Goal: Task Accomplishment & Management: Use online tool/utility

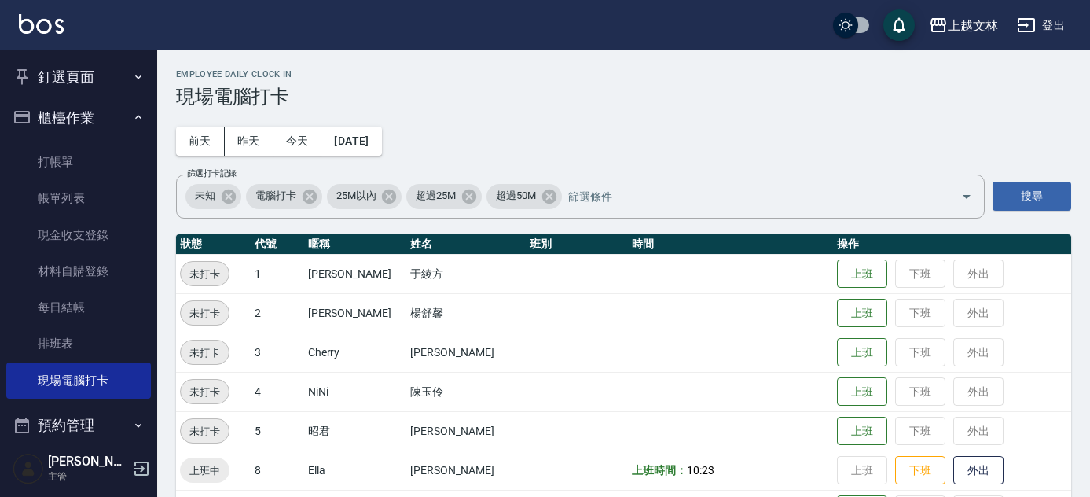
scroll to position [182, 0]
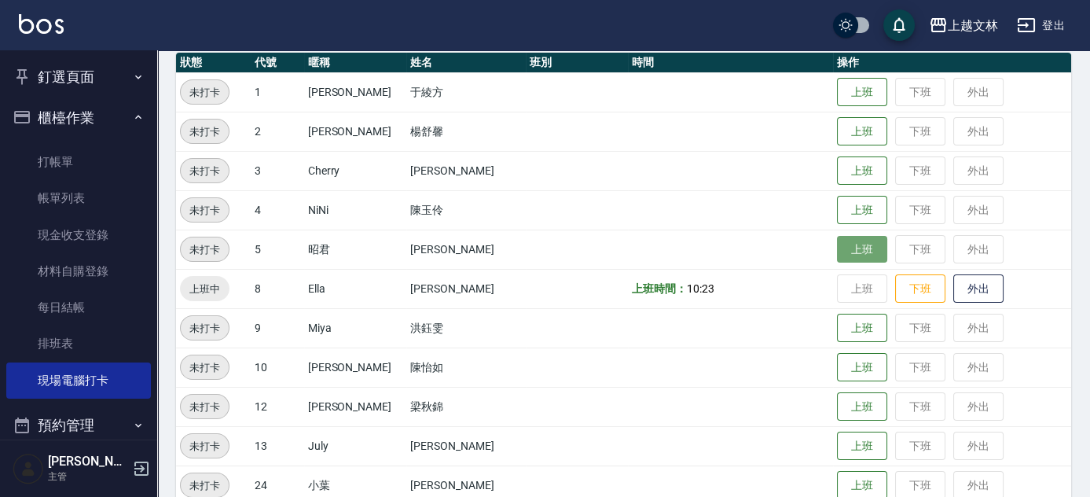
click at [864, 259] on button "上班" at bounding box center [862, 250] width 50 height 28
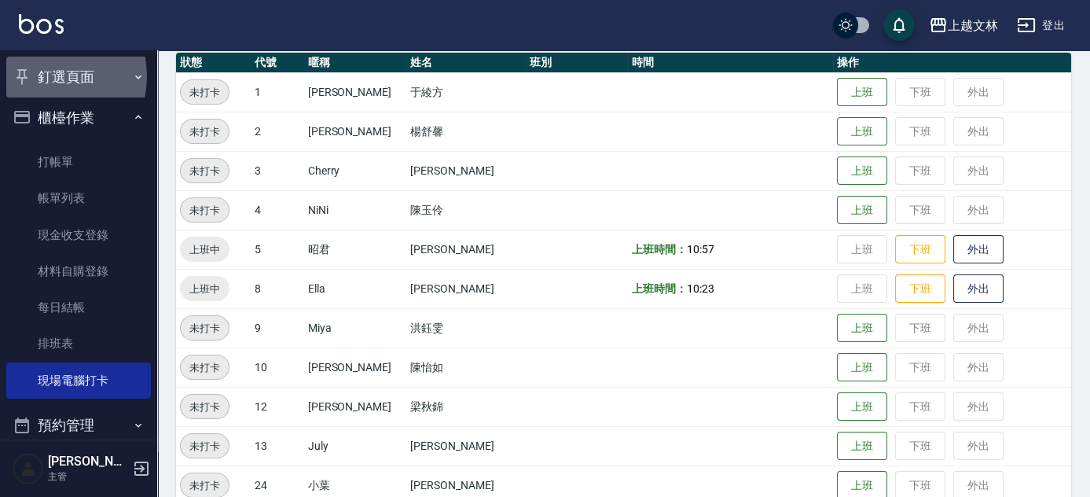
drag, startPoint x: 46, startPoint y: 77, endPoint x: 42, endPoint y: 64, distance: 13.9
click at [46, 72] on button "釘選頁面" at bounding box center [78, 77] width 145 height 41
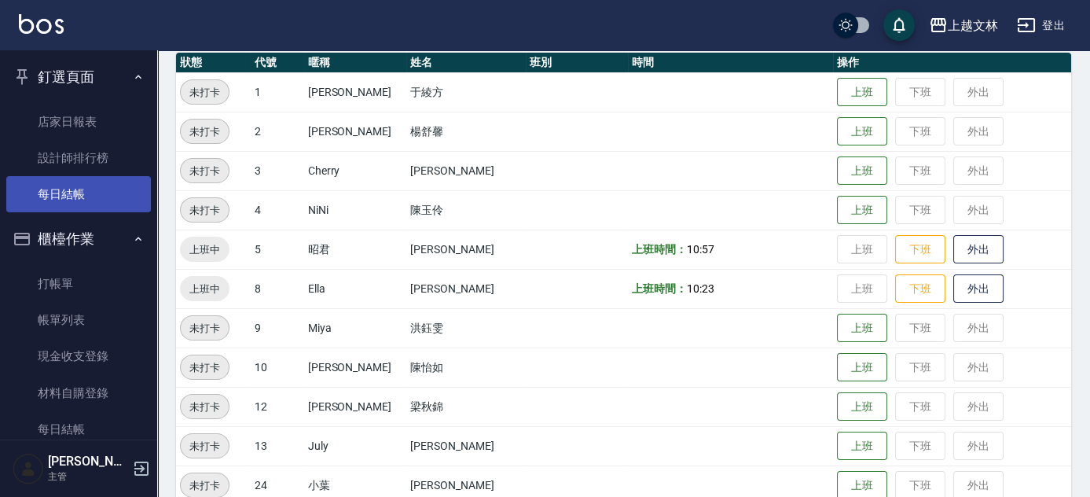
click at [69, 208] on link "每日結帳" at bounding box center [78, 194] width 145 height 36
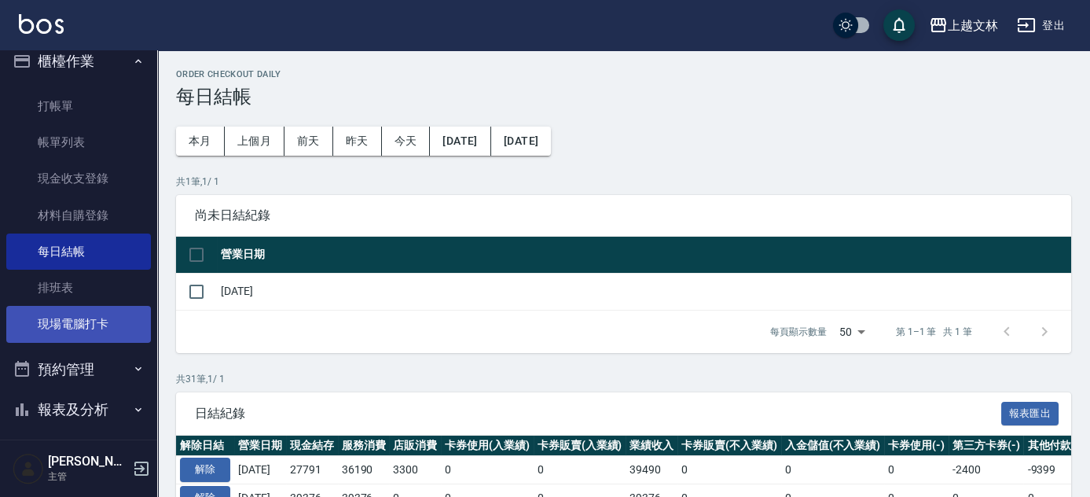
scroll to position [180, 0]
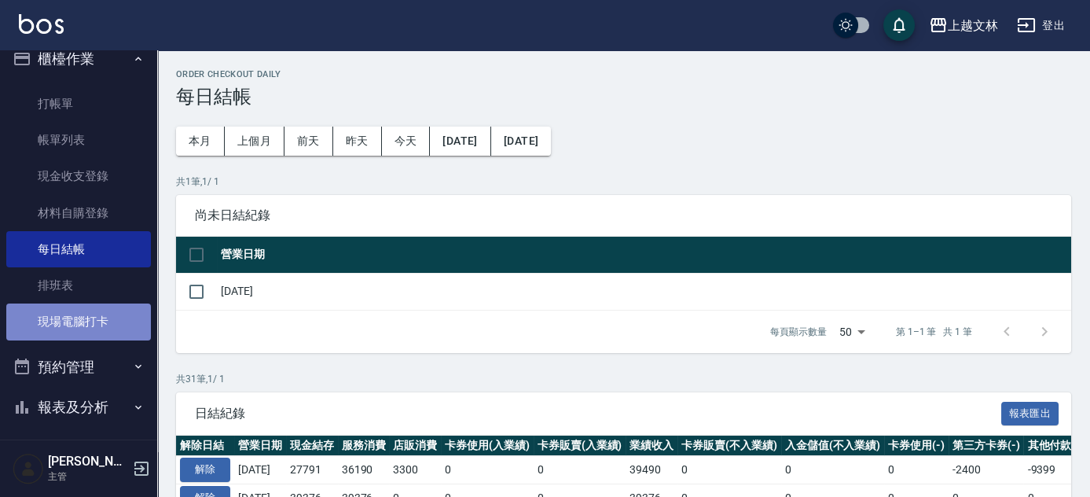
click at [119, 324] on link "現場電腦打卡" at bounding box center [78, 321] width 145 height 36
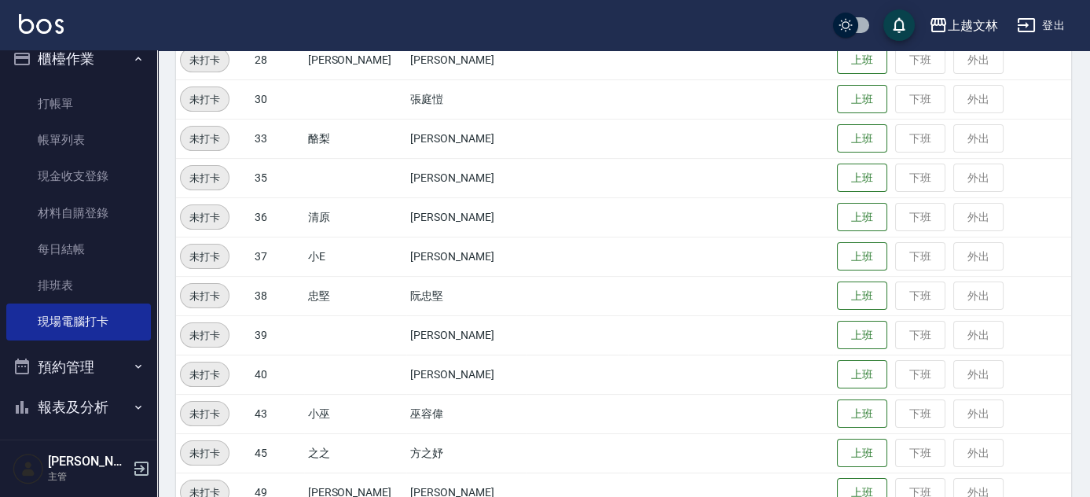
scroll to position [740, 0]
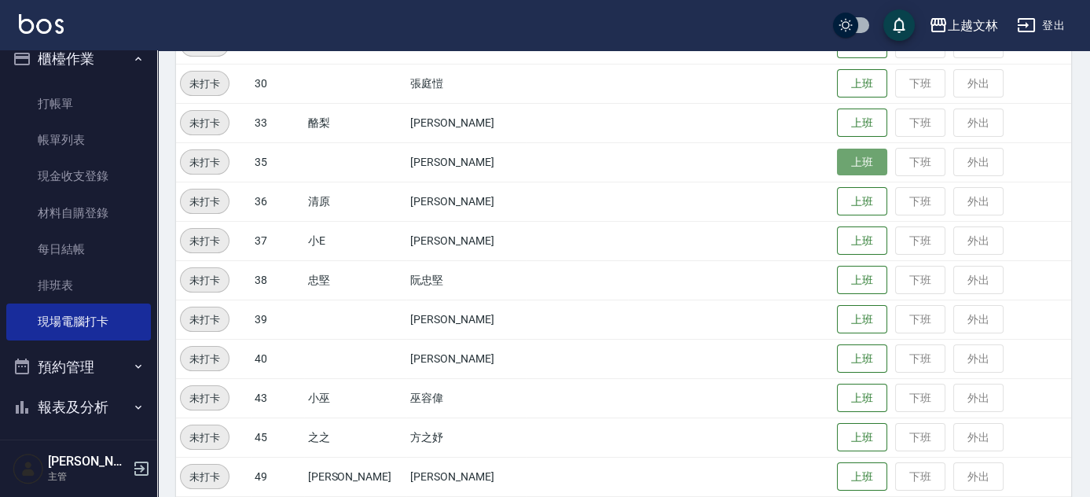
click at [837, 153] on button "上班" at bounding box center [862, 163] width 50 height 28
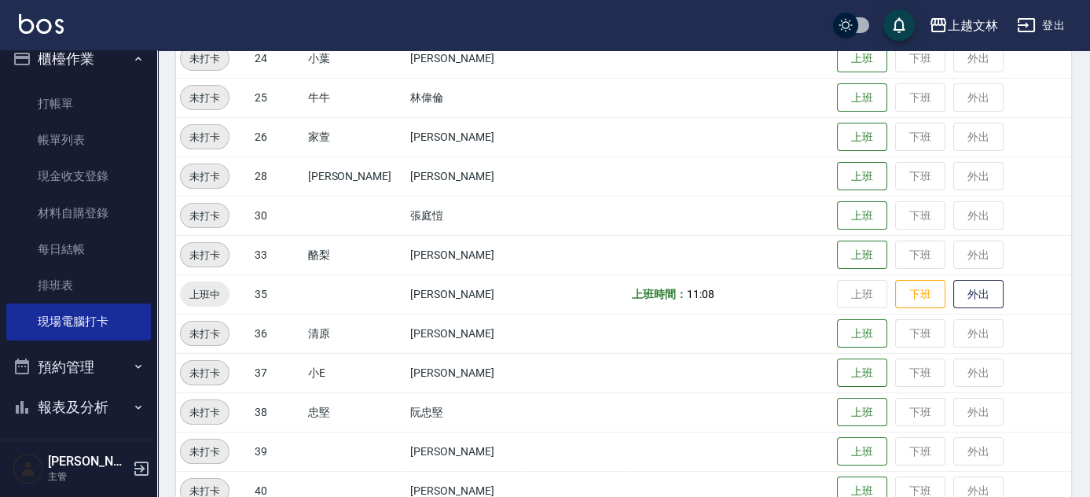
scroll to position [545, 0]
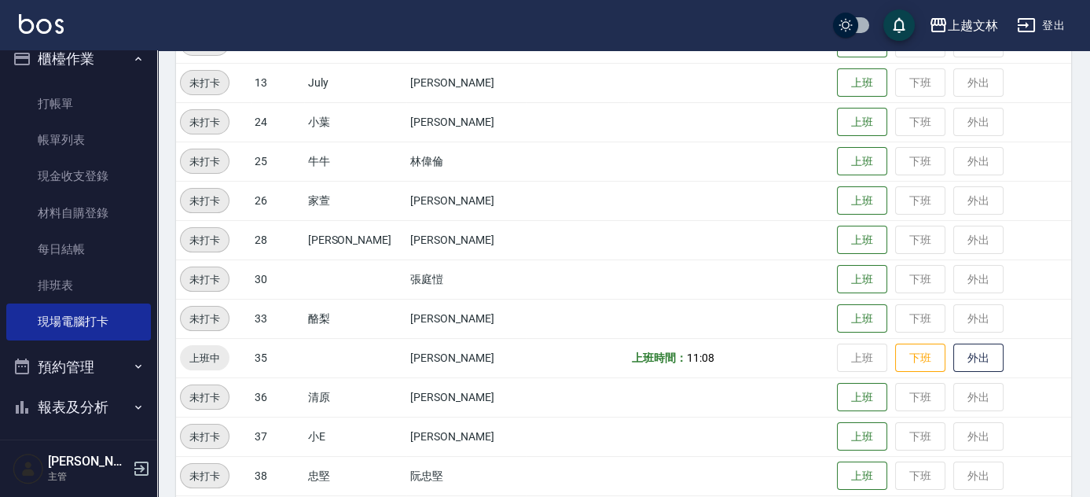
drag, startPoint x: 1063, startPoint y: 209, endPoint x: 1058, endPoint y: 200, distance: 10.2
click at [1058, 201] on td "上班 下班 外出" at bounding box center [952, 200] width 238 height 39
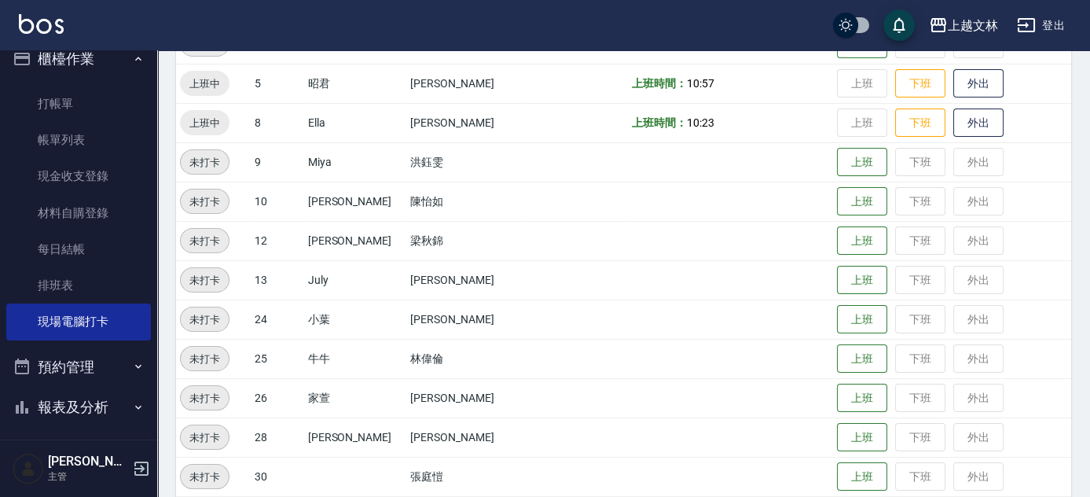
scroll to position [334, 0]
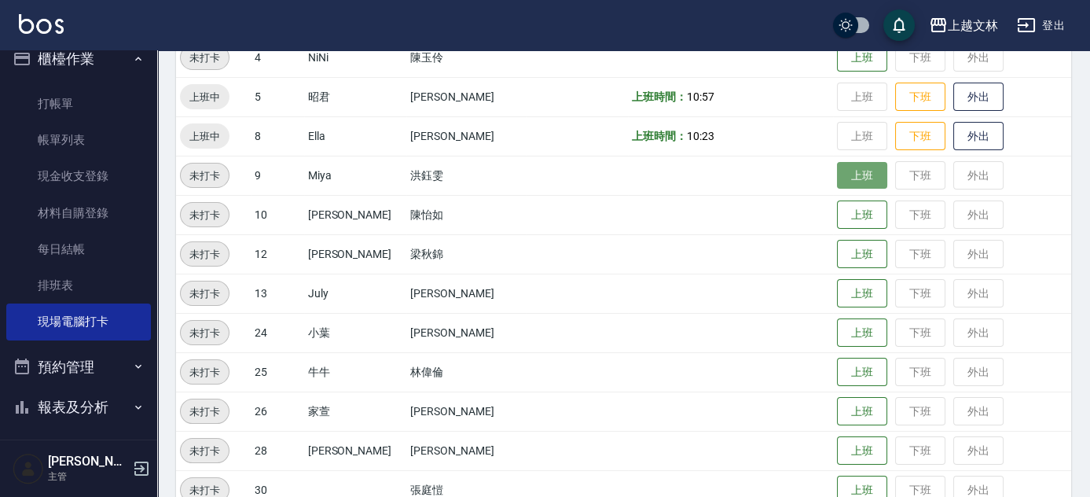
click at [857, 175] on button "上班" at bounding box center [862, 176] width 50 height 28
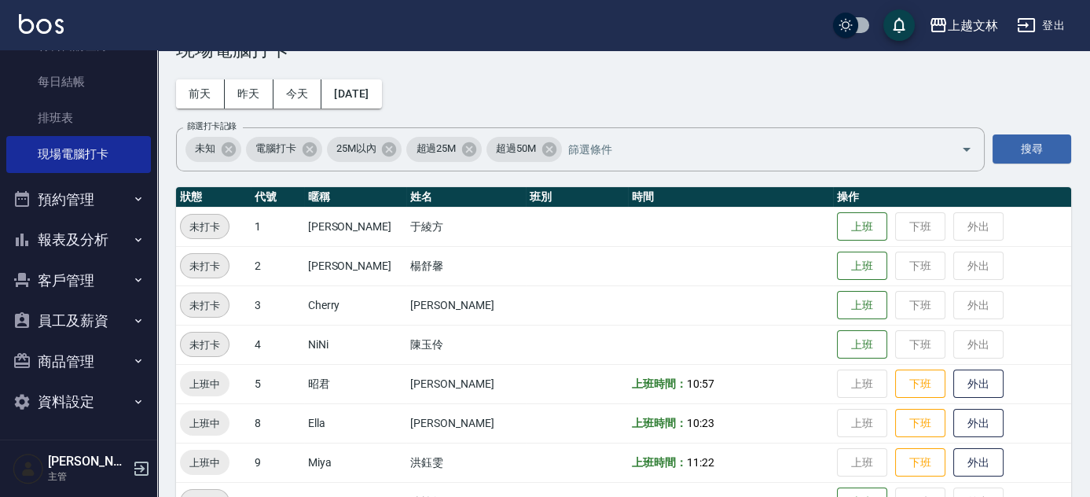
scroll to position [71, 0]
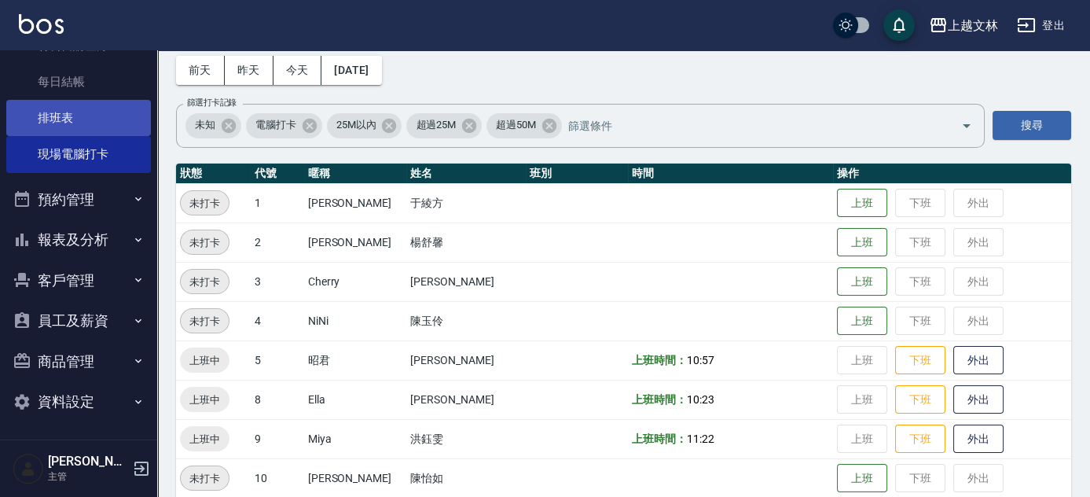
click at [58, 119] on link "排班表" at bounding box center [78, 118] width 145 height 36
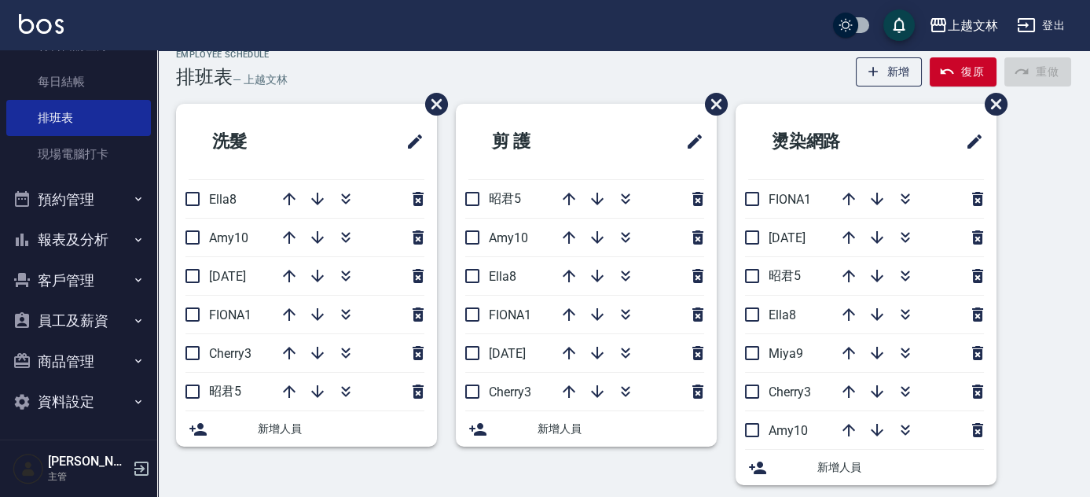
scroll to position [33, 0]
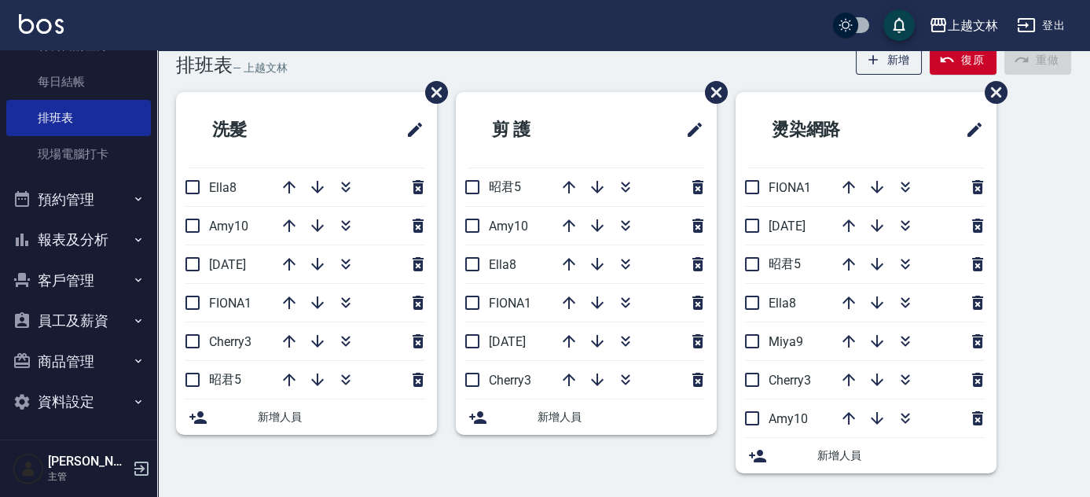
click at [98, 314] on button "員工及薪資" at bounding box center [78, 320] width 145 height 41
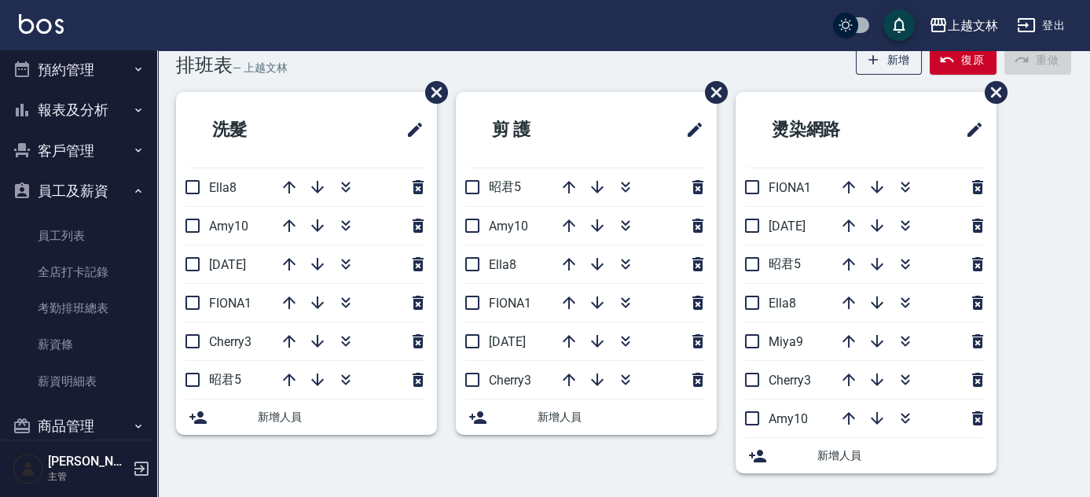
scroll to position [490, 0]
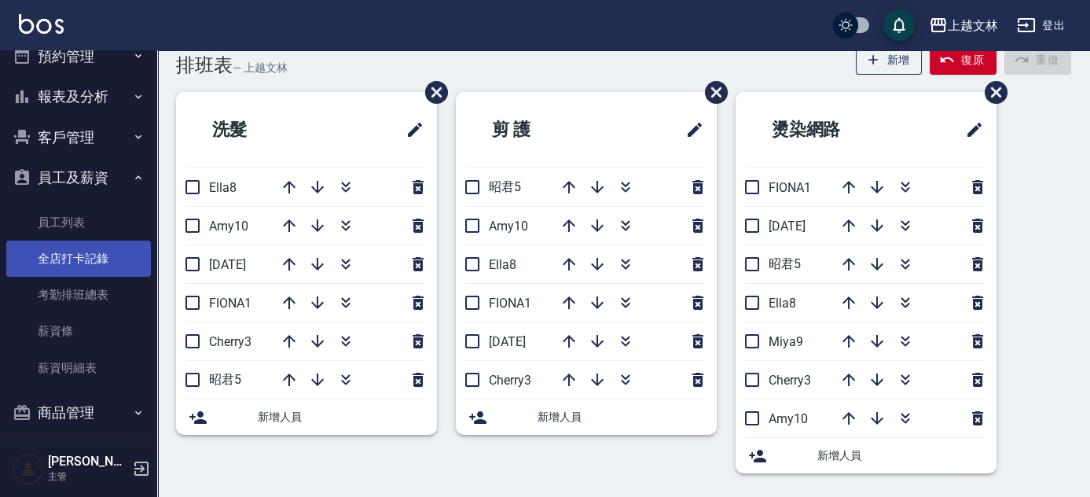
click at [101, 259] on link "全店打卡記錄" at bounding box center [78, 258] width 145 height 36
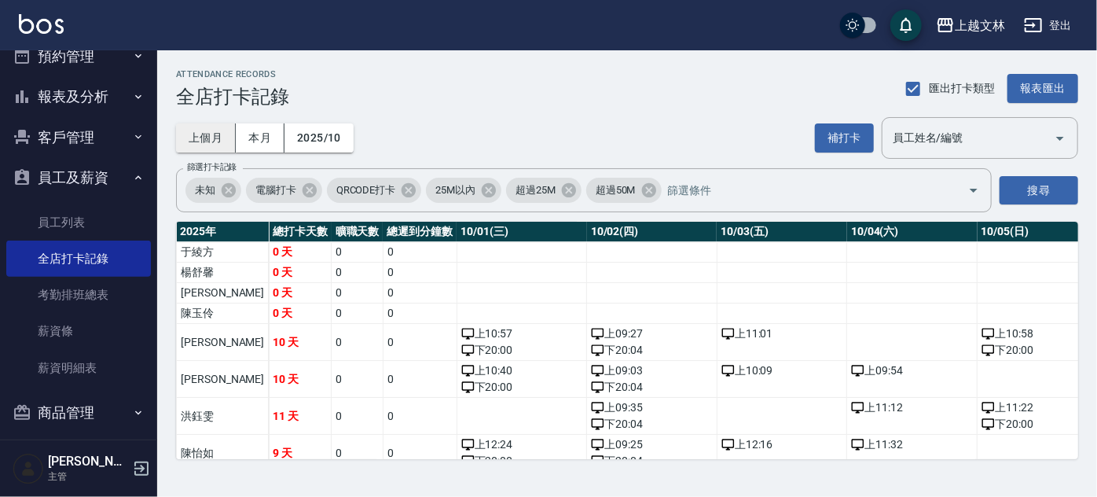
click at [209, 134] on button "上個月" at bounding box center [206, 137] width 60 height 29
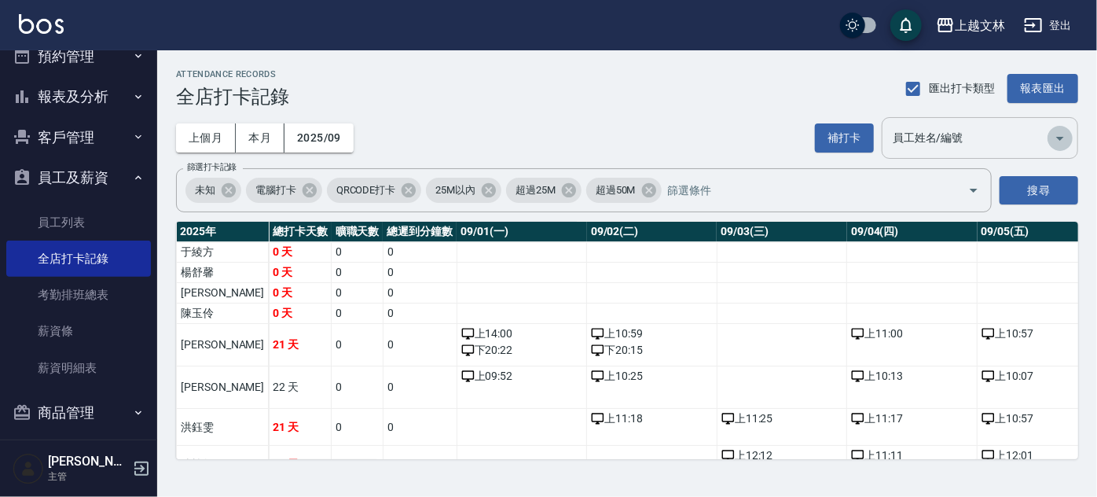
click at [1062, 140] on icon "Open" at bounding box center [1060, 138] width 19 height 19
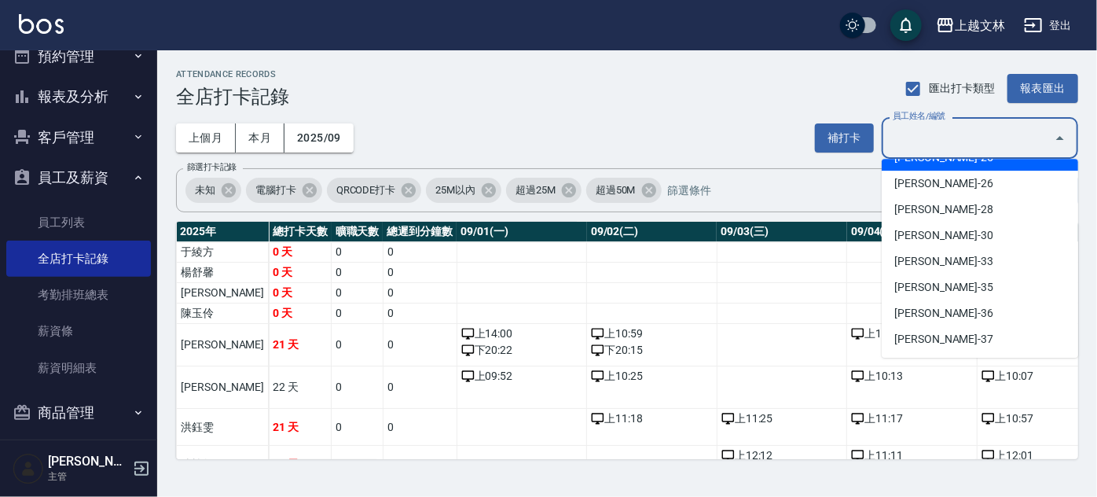
scroll to position [428, 0]
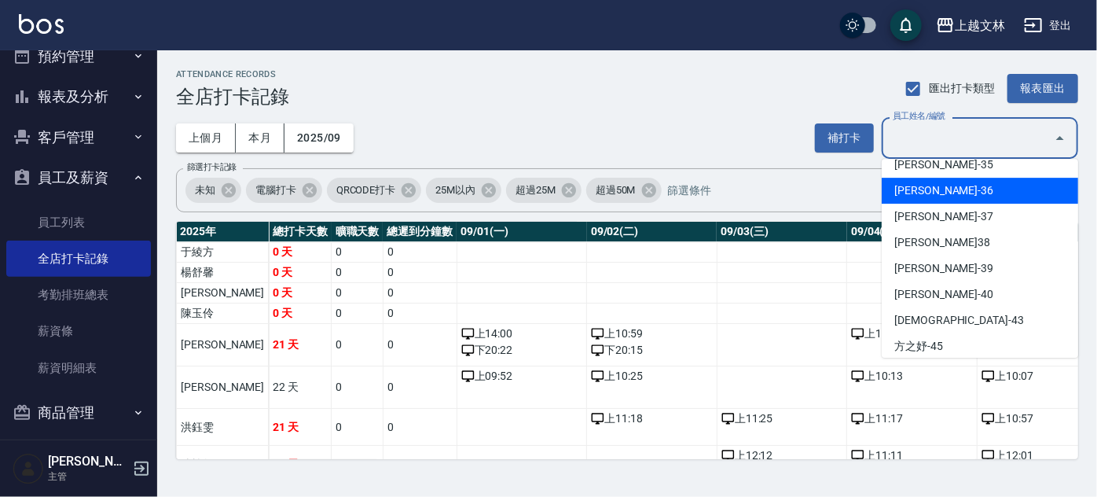
click at [924, 194] on li "[PERSON_NAME]-36" at bounding box center [980, 191] width 196 height 26
type input "[PERSON_NAME]"
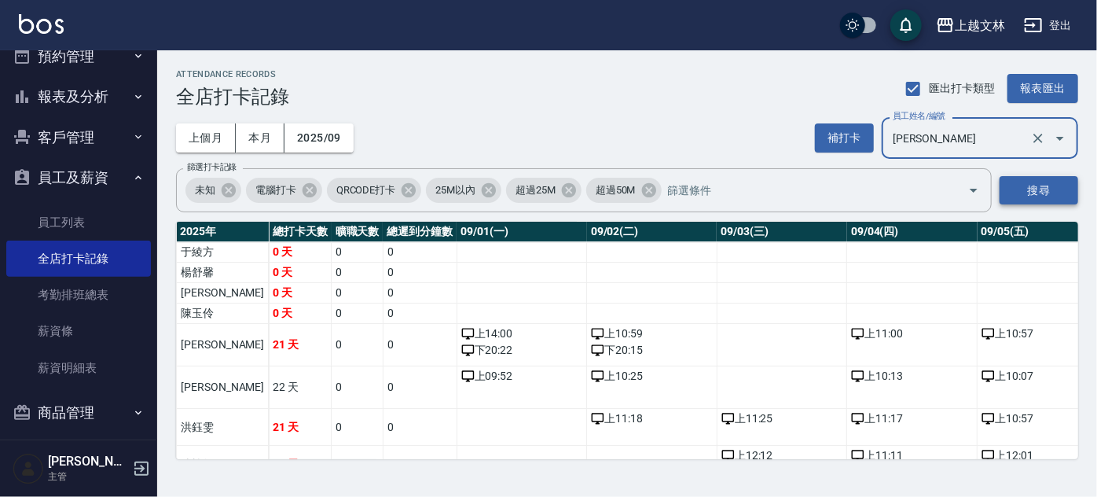
click at [1051, 198] on button "搜尋" at bounding box center [1039, 190] width 79 height 29
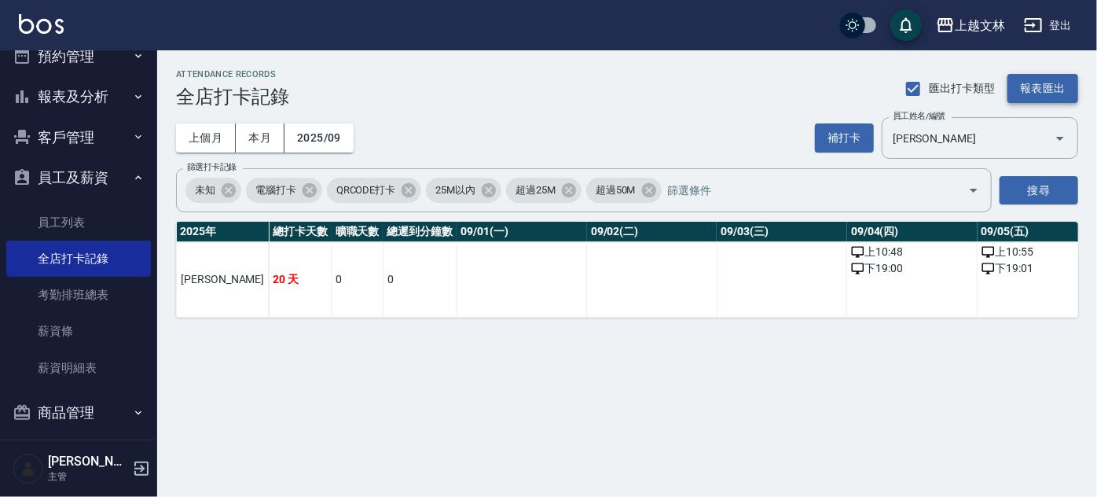
click at [1021, 91] on button "報表匯出" at bounding box center [1042, 88] width 71 height 29
click at [1085, 485] on div at bounding box center [1085, 485] width 0 height 0
click at [1058, 90] on button "報表匯出" at bounding box center [1042, 88] width 71 height 29
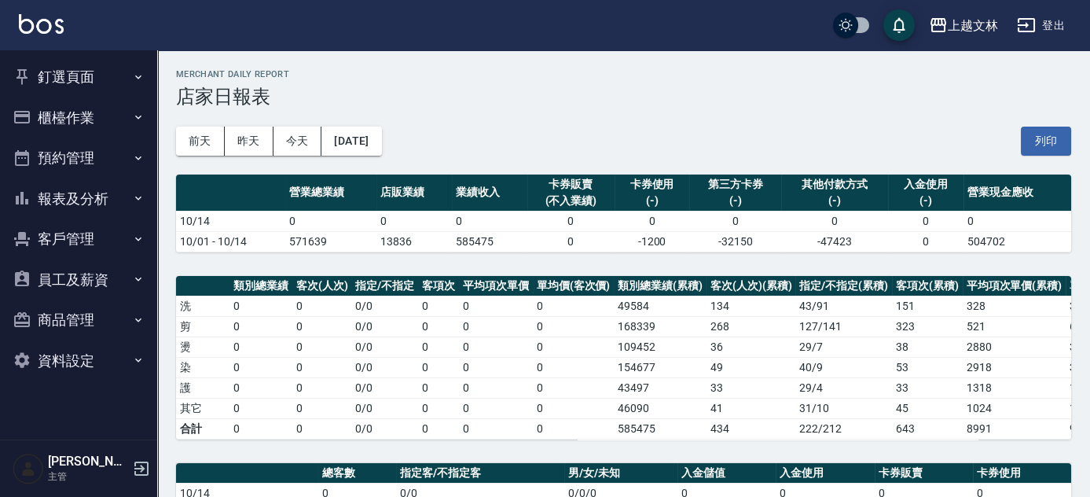
click at [0, 122] on nav "釘選頁面 店家日報表 設計師排行榜 每日結帳 櫃檯作業 打帳單 帳單列表 現金收支登錄 材料自購登錄 每日結帳 排班表 現場電腦打卡 預約管理 預約管理 單日…" at bounding box center [78, 244] width 157 height 389
click at [50, 123] on button "櫃檯作業" at bounding box center [78, 117] width 145 height 41
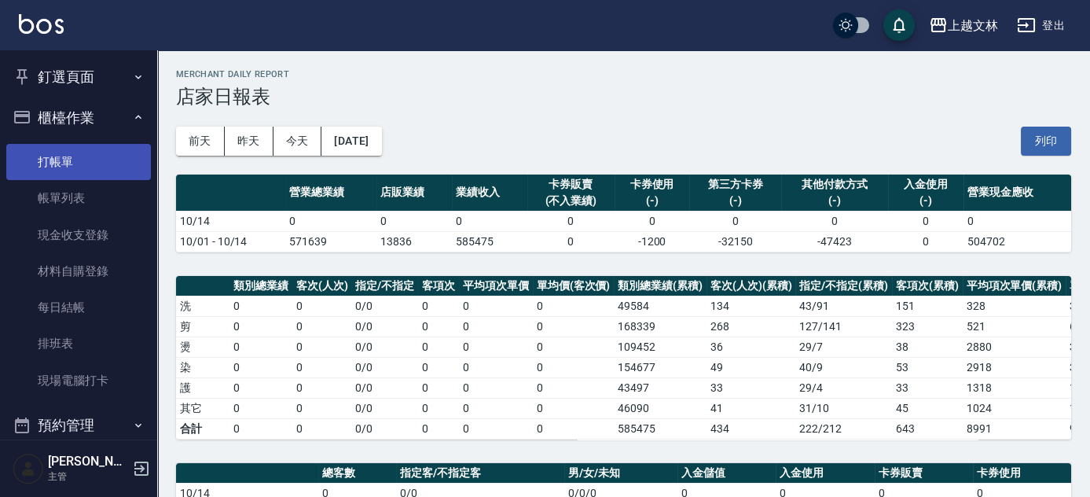
click at [64, 160] on link "打帳單" at bounding box center [78, 162] width 145 height 36
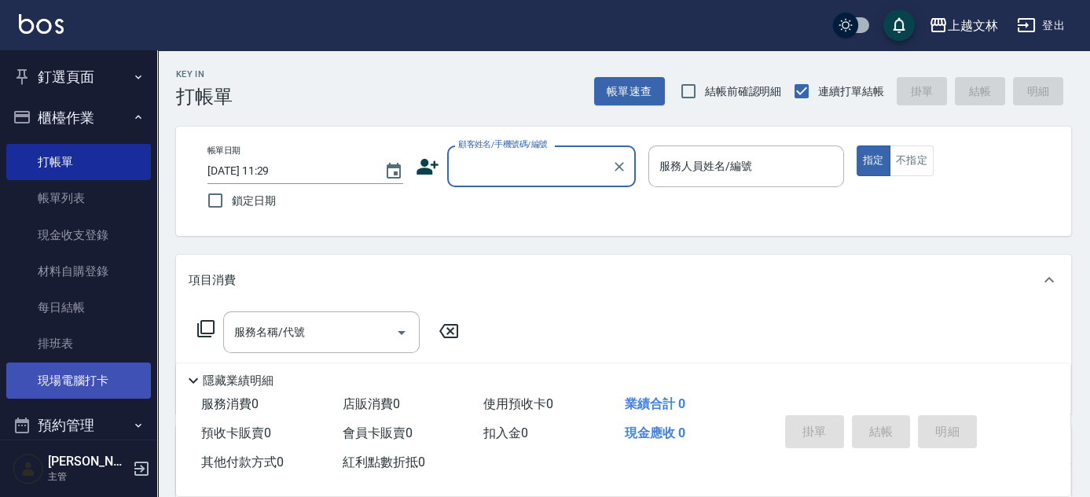
click at [81, 383] on link "現場電腦打卡" at bounding box center [78, 380] width 145 height 36
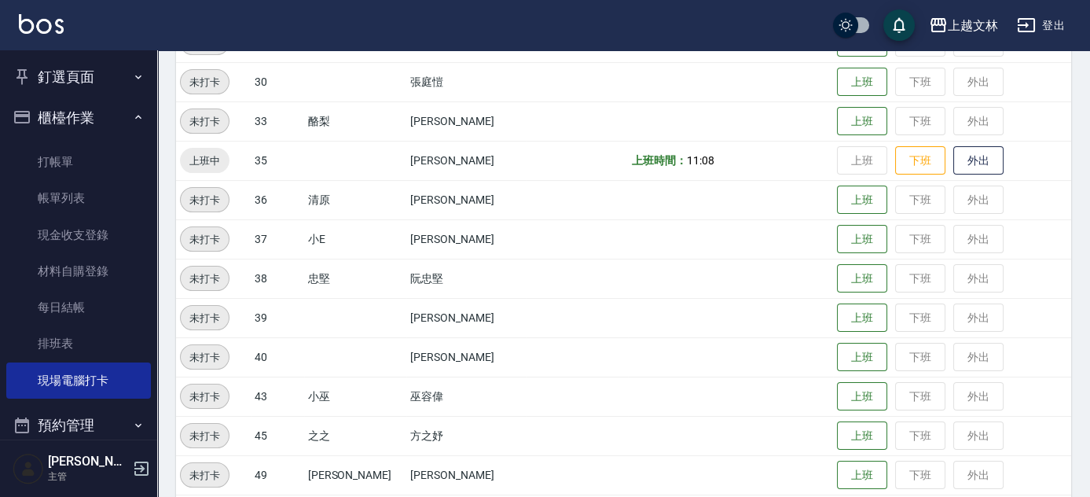
scroll to position [746, 0]
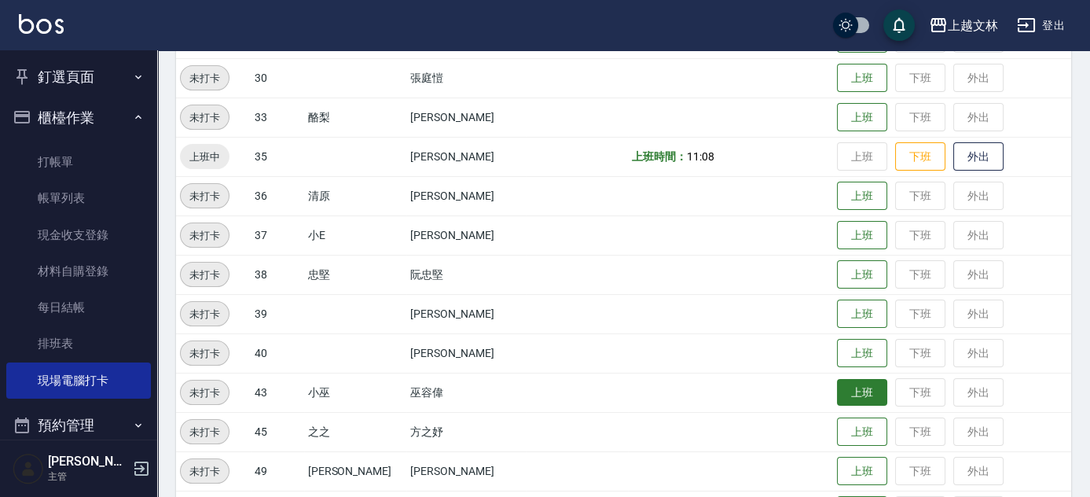
click at [837, 391] on button "上班" at bounding box center [862, 393] width 50 height 28
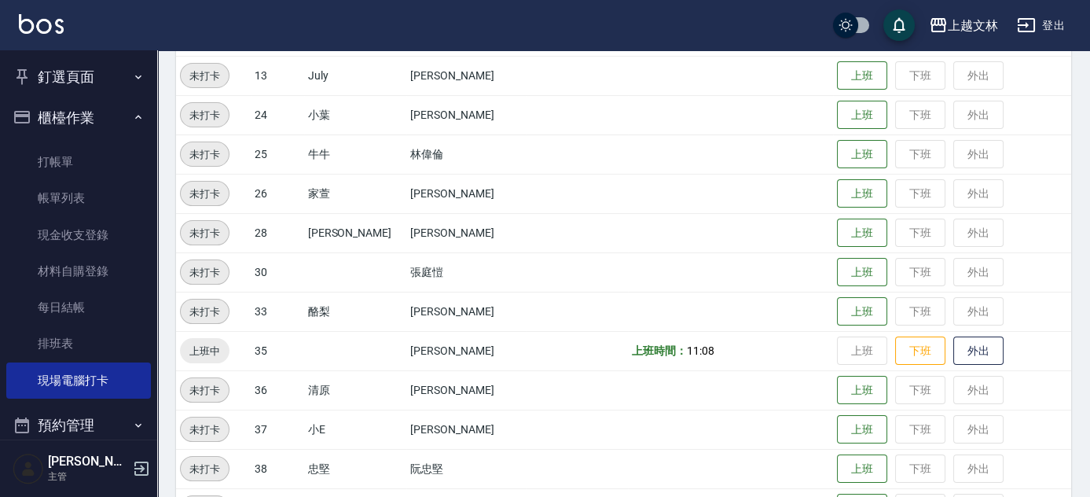
scroll to position [545, 0]
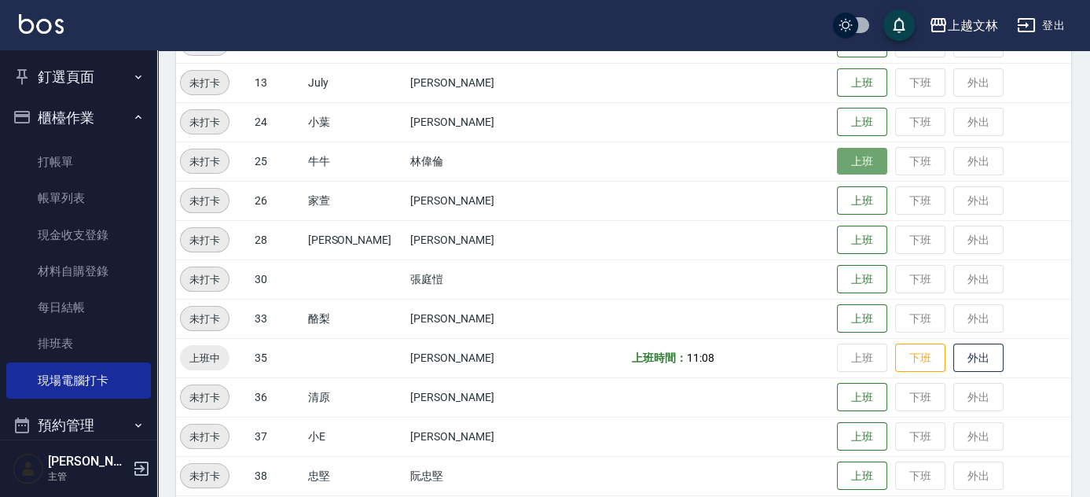
click at [846, 162] on button "上班" at bounding box center [862, 162] width 50 height 28
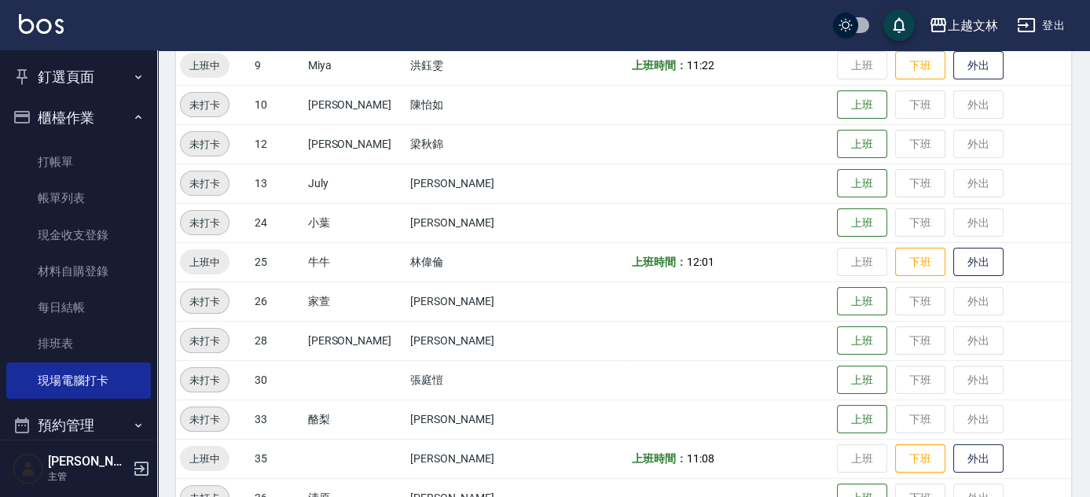
scroll to position [431, 0]
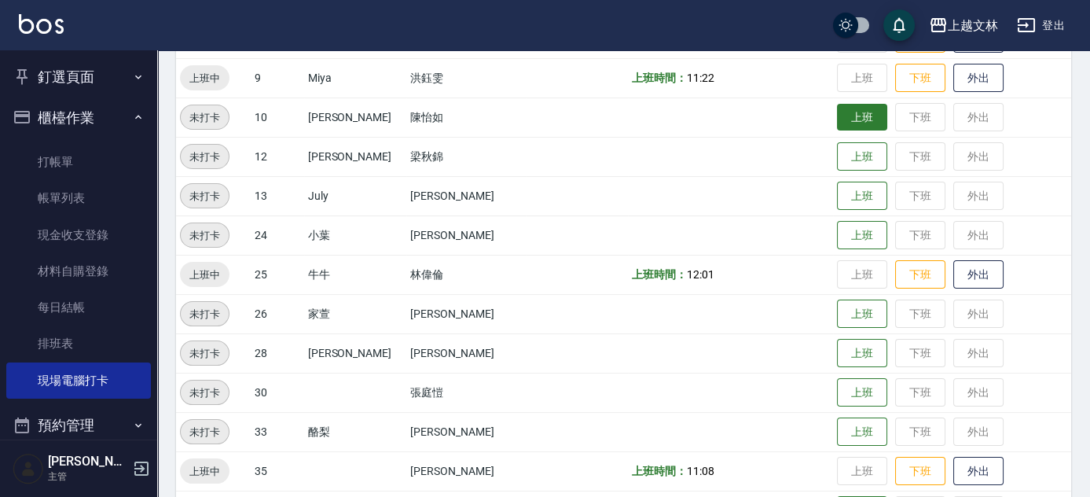
click at [849, 118] on button "上班" at bounding box center [862, 118] width 50 height 28
